Goal: Use online tool/utility: Utilize a website feature to perform a specific function

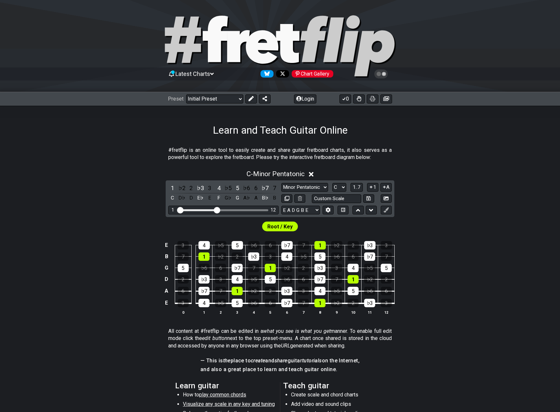
click at [81, 193] on div "C - Minor Pentatonic 1 ♭2 2 ♭3 3 4 ♭5 5 ♭6 6 ♭7 7 C D♭ D E♭ E F G♭ G A♭ A B♭ B …" at bounding box center [280, 245] width 560 height 158
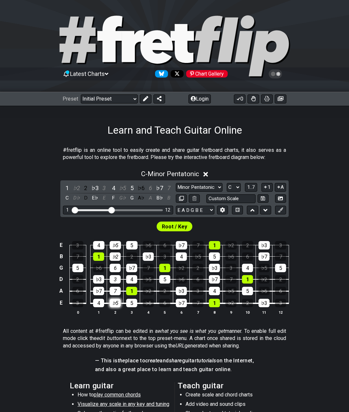
drag, startPoint x: 114, startPoint y: 247, endPoint x: 113, endPoint y: 302, distance: 54.9
click at [113, 302] on tbody "E 3 4 ♭5 5 ♭6 6 ♭7 7 1 ♭2 2 ♭3 3 B 7 1 ♭2 2 ♭3 3 4 ♭5 5 ♭6 6 ♭7 7 G 5 ♭6 6 ♭7 7…" at bounding box center [173, 272] width 232 height 76
drag, startPoint x: 76, startPoint y: 212, endPoint x: 91, endPoint y: 213, distance: 14.3
click at [91, 210] on input "Visible fret range" at bounding box center [118, 210] width 92 height 0
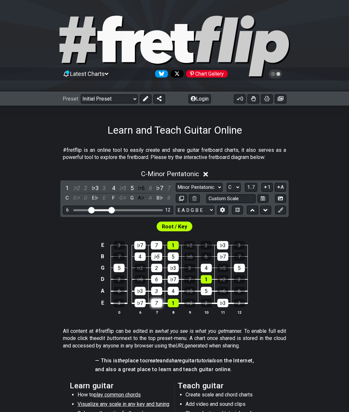
drag, startPoint x: 152, startPoint y: 245, endPoint x: 154, endPoint y: 303, distance: 57.8
click at [154, 303] on tbody "E 3 ♭7 7 1 ♭2 2 ♭3 3 B 7 4 ♭5 5 ♭6 6 ♭7 7 G 5 ♭2 2 ♭3 3 4 ♭5 5 D 2 ♭6 6 ♭7 7 1 …" at bounding box center [173, 272] width 149 height 76
click at [169, 227] on span "Root / Key" at bounding box center [174, 226] width 25 height 9
click at [143, 97] on icon at bounding box center [145, 98] width 5 height 5
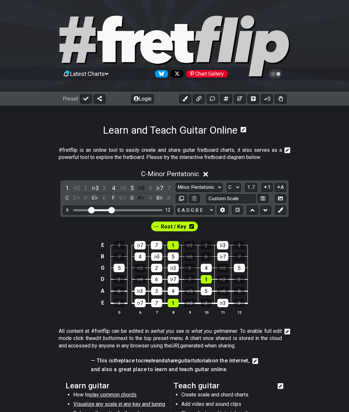
click at [167, 226] on span "Root / Key" at bounding box center [173, 226] width 25 height 9
drag, startPoint x: 156, startPoint y: 245, endPoint x: 154, endPoint y: 304, distance: 58.8
click at [154, 304] on tbody "E 3 ♭7 7 1 ♭2 2 ♭3 3 B 7 4 ♭5 5 ♭6 6 ♭7 7 G 5 ♭2 2 ♭3 3 4 ♭5 5 D 2 ♭6 6 ♭7 7 1 …" at bounding box center [173, 272] width 149 height 76
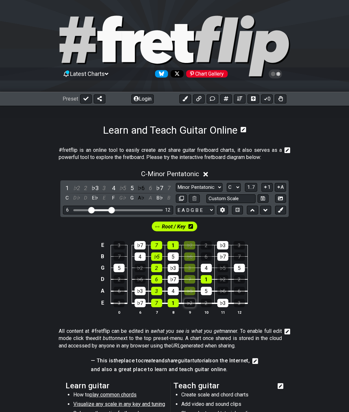
drag, startPoint x: 189, startPoint y: 246, endPoint x: 192, endPoint y: 299, distance: 53.0
click at [192, 299] on tbody "E 3 ♭7 7 1 ♭2 2 ♭3 3 B 7 4 ♭5 5 ♭6 6 ♭7 7 G 5 ♭2 2 ♭3 3 4 ♭5 5 D 2 ♭6 6 ♭7 7 1 …" at bounding box center [173, 272] width 149 height 76
drag, startPoint x: 113, startPoint y: 210, endPoint x: 130, endPoint y: 209, distance: 17.6
click at [130, 210] on input "Visible fret range" at bounding box center [118, 210] width 92 height 0
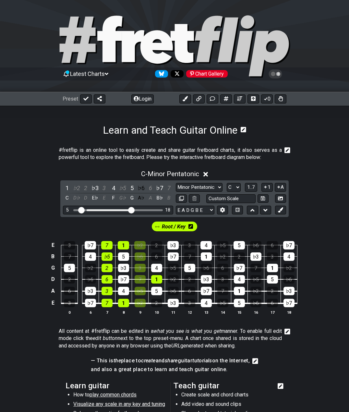
drag, startPoint x: 92, startPoint y: 211, endPoint x: 83, endPoint y: 212, distance: 8.5
click at [83, 210] on input "Visible fret range" at bounding box center [118, 210] width 92 height 0
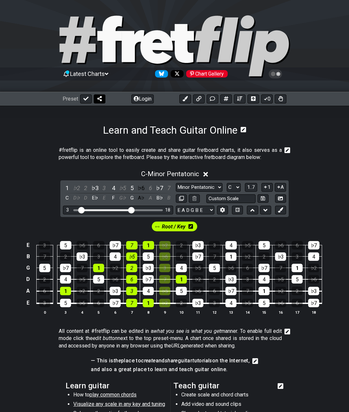
click at [98, 98] on icon at bounding box center [99, 98] width 5 height 5
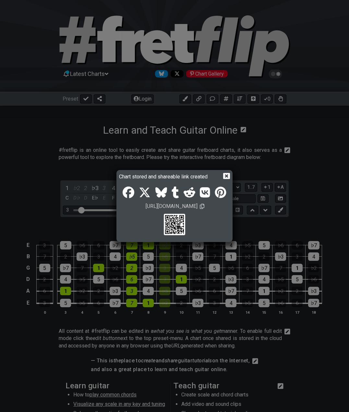
click at [226, 176] on icon at bounding box center [226, 176] width 7 height 7
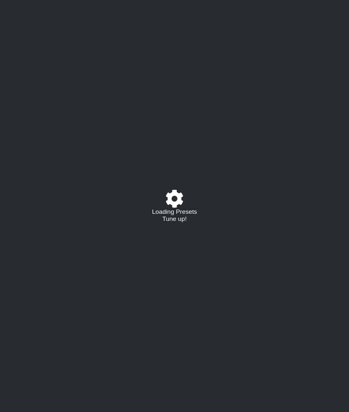
select select "/0245PCK3R"
select select "C"
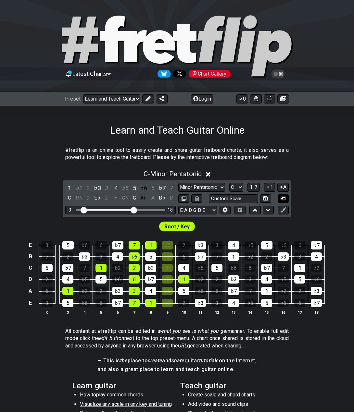
click at [280, 199] on icon at bounding box center [282, 198] width 5 height 5
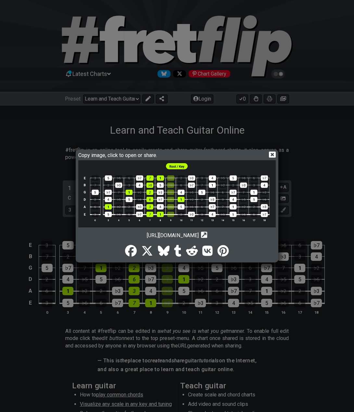
click at [270, 154] on icon at bounding box center [272, 155] width 7 height 6
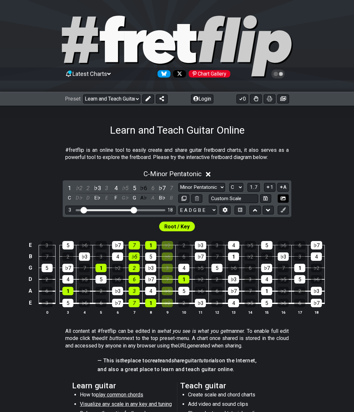
click at [280, 198] on icon at bounding box center [282, 198] width 5 height 5
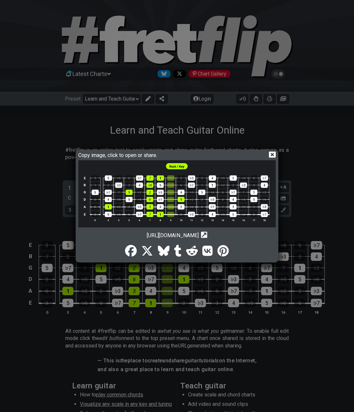
click at [270, 155] on icon at bounding box center [272, 155] width 7 height 6
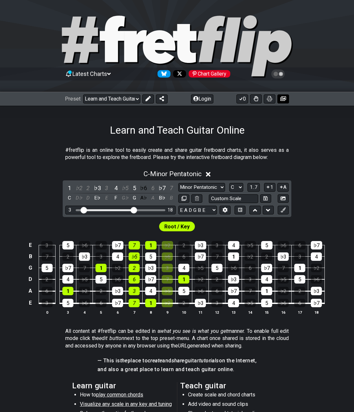
click at [283, 99] on icon at bounding box center [283, 98] width 6 height 5
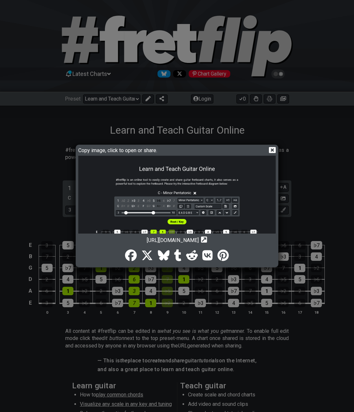
click at [271, 149] on icon at bounding box center [272, 150] width 7 height 7
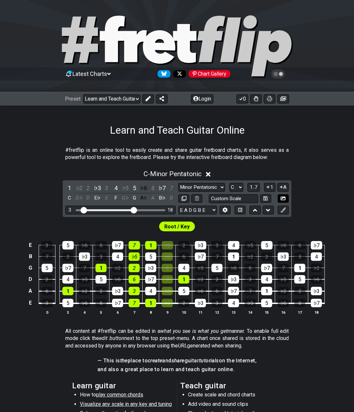
click at [283, 198] on icon at bounding box center [282, 199] width 5 height 4
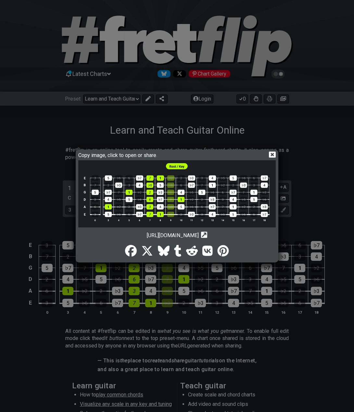
click at [272, 154] on icon at bounding box center [272, 155] width 7 height 6
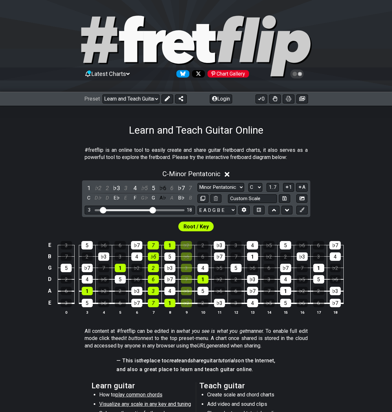
click at [128, 51] on icon at bounding box center [131, 39] width 25 height 46
select select "/welcome"
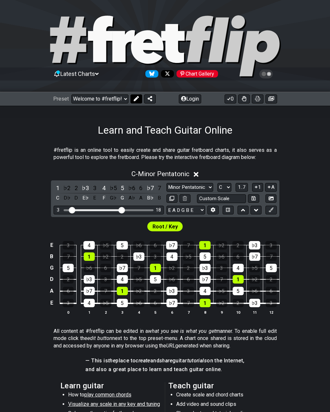
click at [135, 98] on icon at bounding box center [135, 98] width 5 height 5
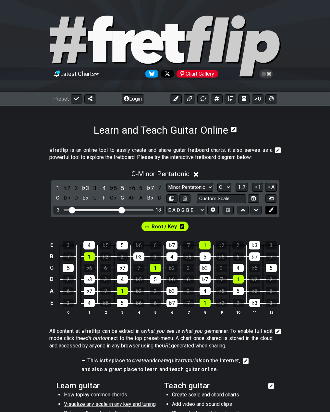
click at [267, 209] on button at bounding box center [270, 210] width 11 height 9
click at [270, 210] on icon at bounding box center [271, 209] width 5 height 5
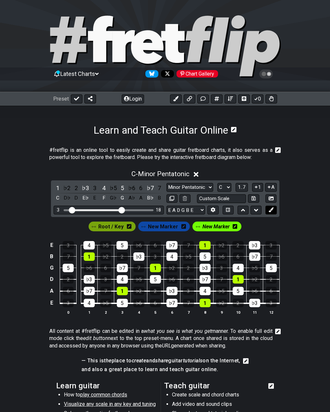
click at [270, 210] on icon at bounding box center [271, 209] width 5 height 5
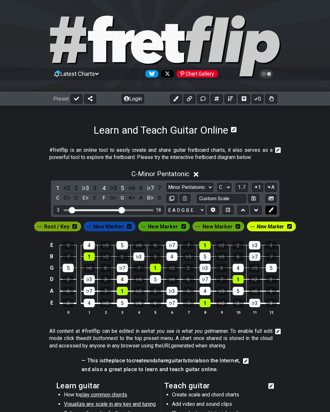
click at [270, 210] on icon at bounding box center [271, 209] width 5 height 5
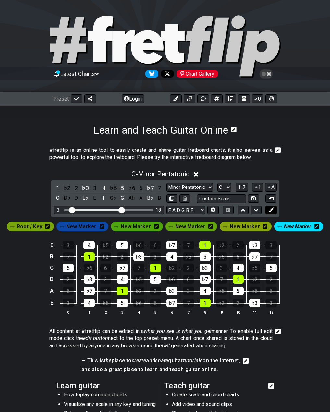
click at [270, 210] on icon at bounding box center [271, 209] width 5 height 5
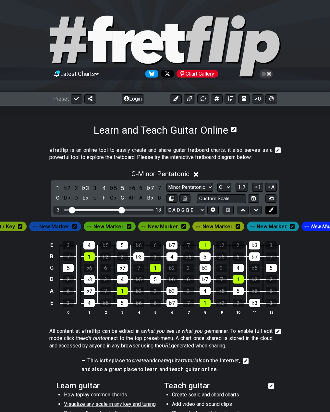
click at [270, 210] on icon at bounding box center [271, 209] width 5 height 5
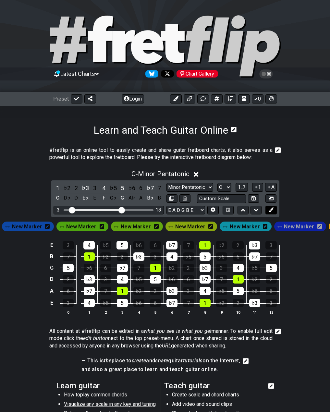
click at [270, 210] on icon at bounding box center [271, 209] width 5 height 5
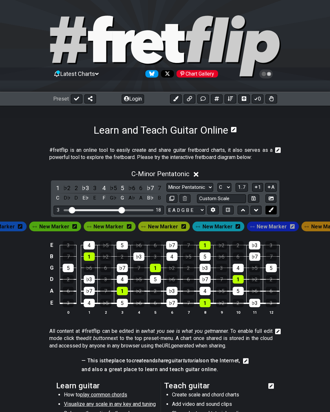
click at [270, 210] on icon at bounding box center [271, 209] width 5 height 5
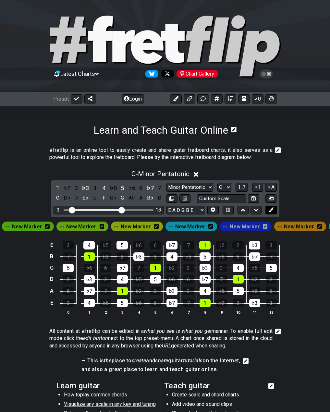
click at [270, 210] on icon at bounding box center [271, 209] width 5 height 5
click at [263, 228] on icon at bounding box center [265, 226] width 5 height 5
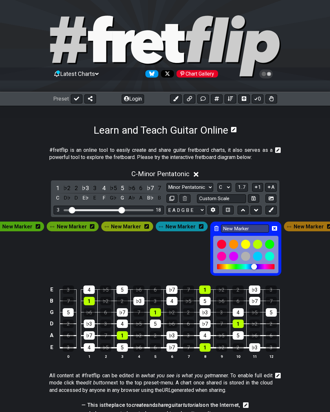
click at [200, 227] on div "New Marker" at bounding box center [182, 227] width 52 height 10
click at [199, 226] on icon at bounding box center [201, 226] width 5 height 5
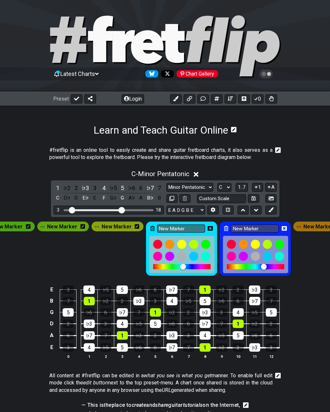
click at [136, 228] on icon at bounding box center [137, 226] width 5 height 5
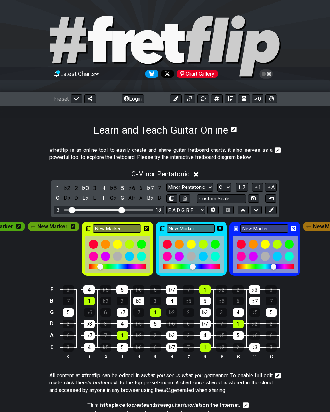
click at [71, 228] on icon at bounding box center [73, 226] width 5 height 5
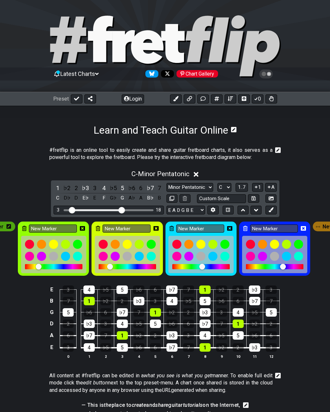
click at [9, 227] on icon at bounding box center [8, 226] width 5 height 5
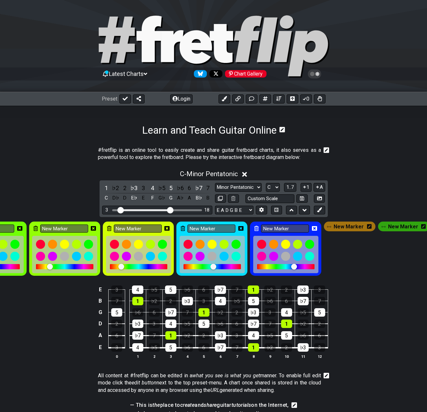
scroll to position [0, 99]
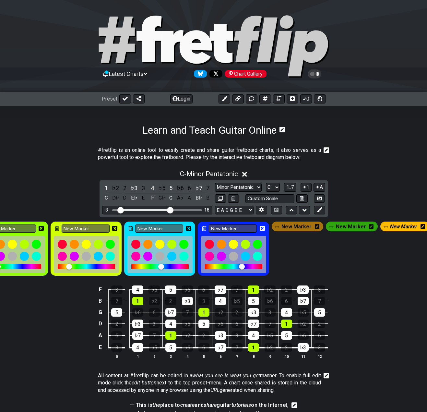
click at [316, 230] on icon at bounding box center [317, 226] width 5 height 9
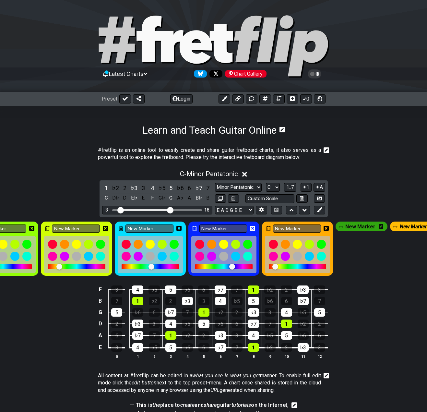
click at [354, 225] on icon at bounding box center [381, 226] width 5 height 5
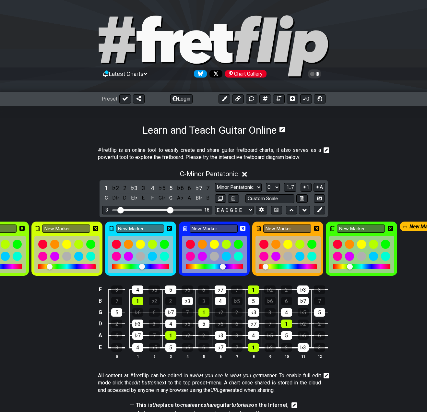
scroll to position [0, 121]
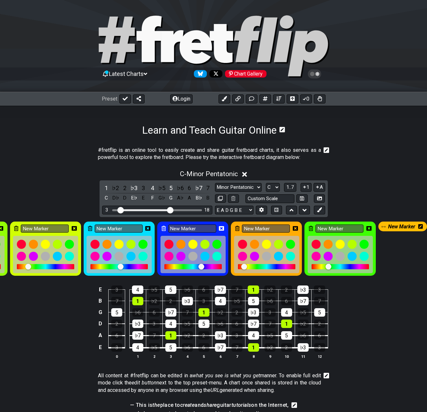
click at [354, 224] on icon at bounding box center [421, 226] width 5 height 5
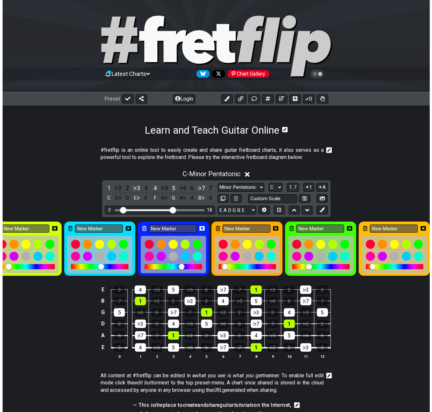
scroll to position [0, 0]
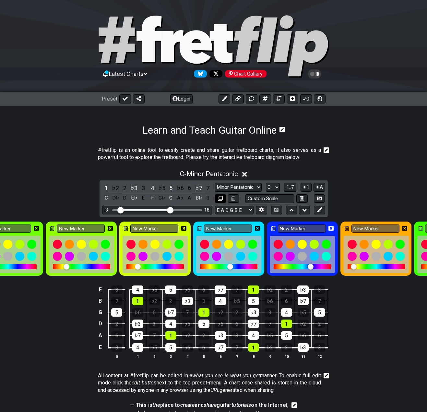
click at [220, 199] on icon at bounding box center [220, 198] width 5 height 5
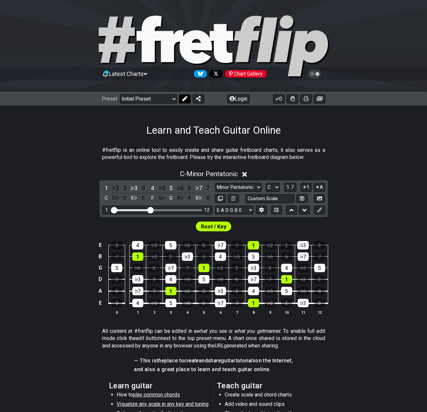
click at [183, 100] on icon at bounding box center [184, 98] width 5 height 5
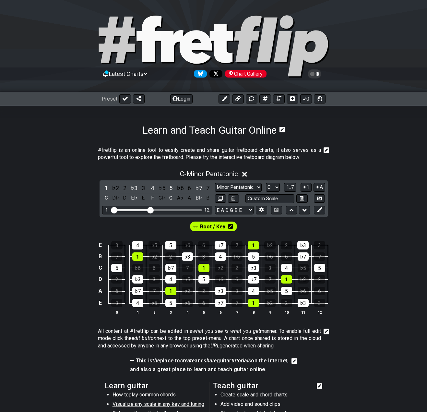
click at [183, 100] on button "Login" at bounding box center [181, 98] width 22 height 9
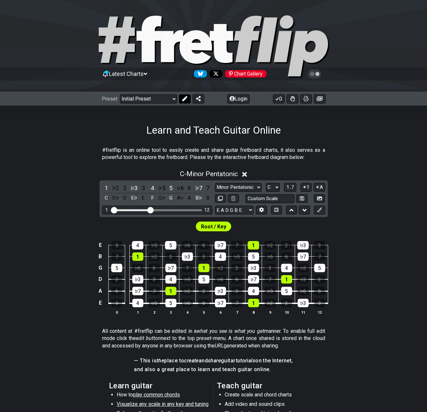
click at [184, 100] on icon at bounding box center [184, 98] width 5 height 5
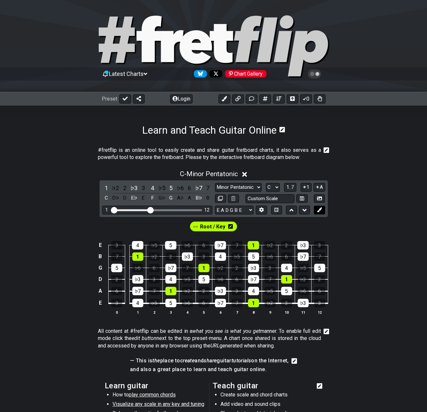
click at [320, 208] on icon at bounding box center [319, 209] width 5 height 5
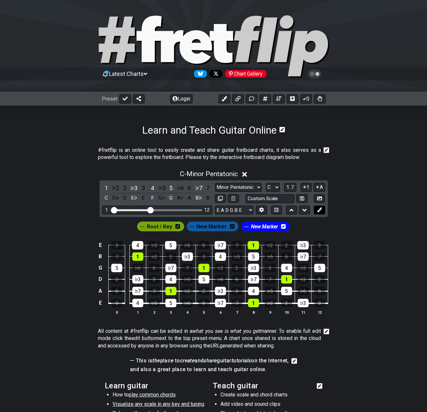
click at [320, 209] on icon at bounding box center [319, 209] width 5 height 5
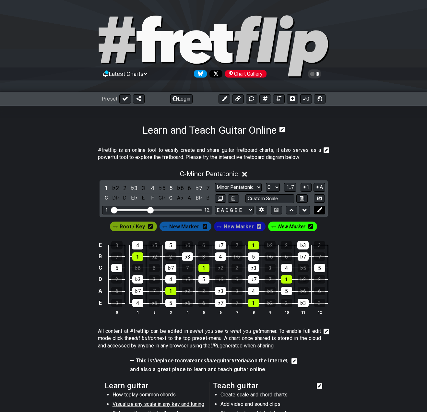
click at [320, 209] on icon at bounding box center [319, 209] width 5 height 5
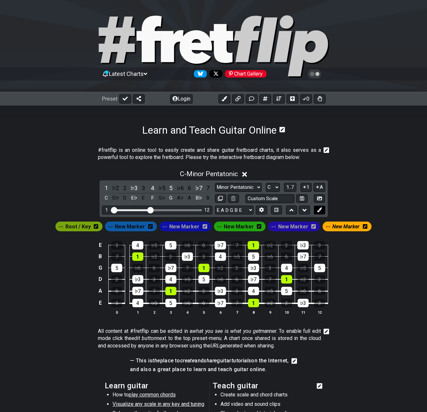
click at [320, 209] on icon at bounding box center [319, 209] width 5 height 5
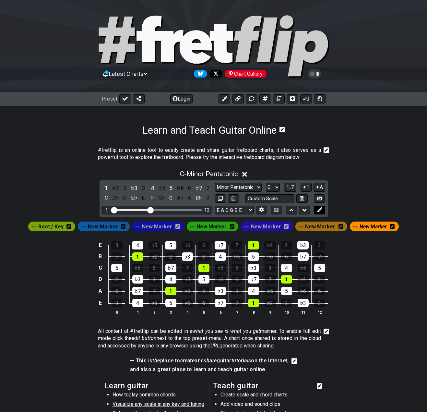
click at [321, 209] on icon at bounding box center [319, 209] width 5 height 5
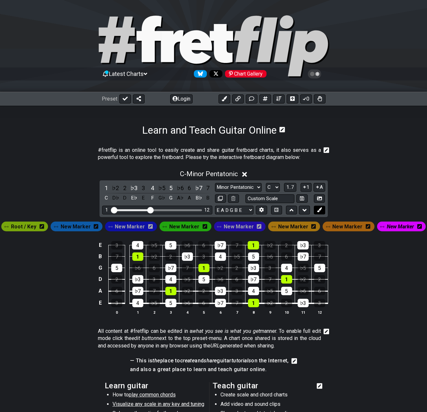
click at [321, 209] on icon at bounding box center [319, 209] width 5 height 5
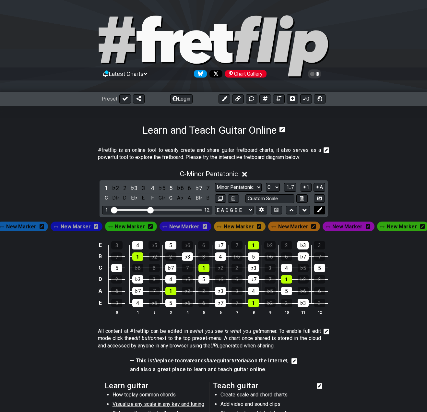
click at [321, 209] on icon at bounding box center [319, 209] width 5 height 5
click at [220, 197] on icon at bounding box center [220, 198] width 5 height 5
select select "C"
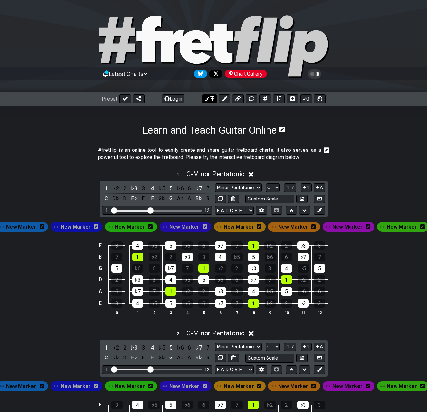
click at [208, 98] on icon at bounding box center [206, 99] width 5 height 5
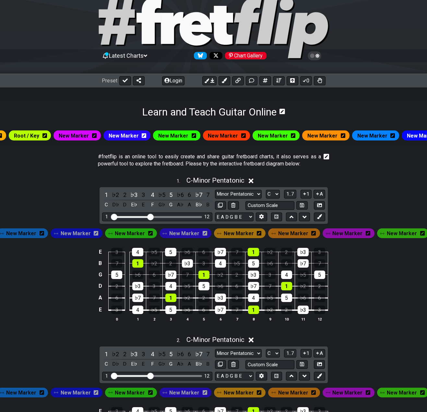
scroll to position [0, 33]
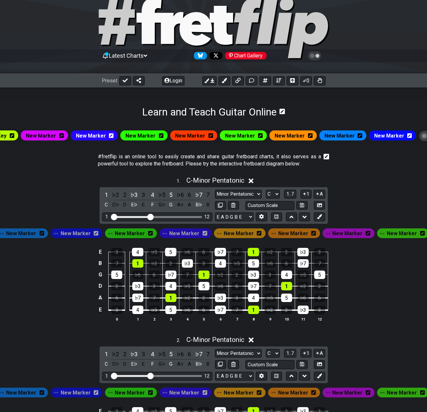
click at [258, 135] on icon at bounding box center [260, 135] width 5 height 5
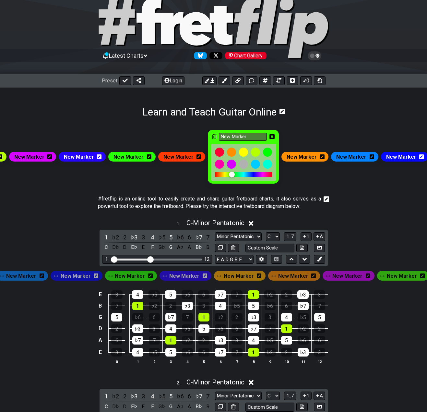
click at [197, 157] on icon at bounding box center [199, 156] width 5 height 5
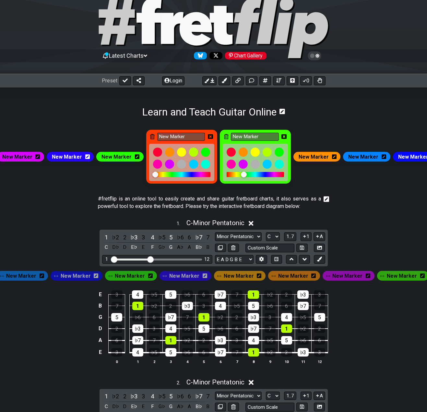
click at [137, 156] on icon at bounding box center [137, 156] width 5 height 5
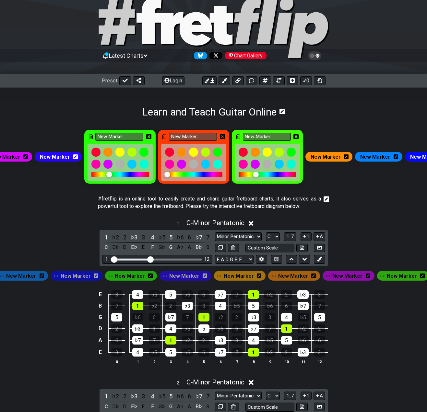
click at [74, 157] on icon at bounding box center [75, 156] width 5 height 5
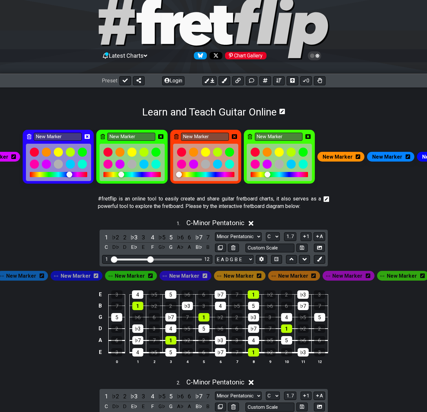
click at [13, 158] on icon at bounding box center [13, 156] width 5 height 5
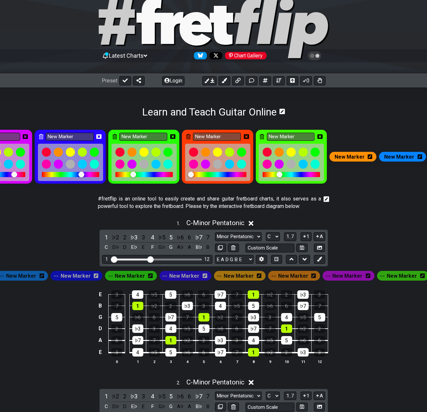
scroll to position [0, 0]
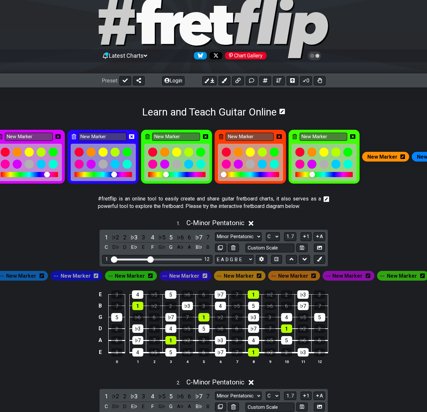
click at [44, 278] on icon at bounding box center [42, 275] width 5 height 5
